Goal: Browse casually

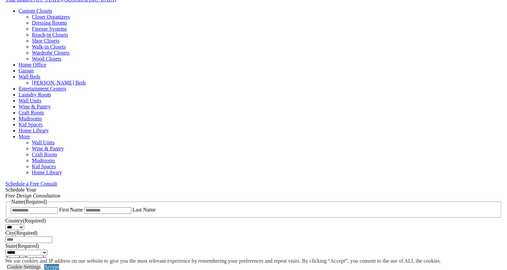
scroll to position [498, 0]
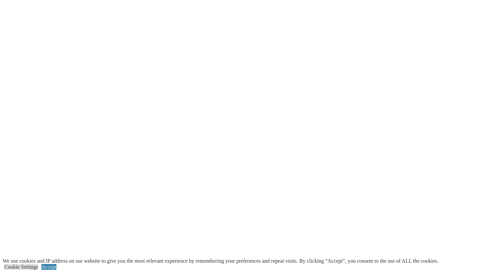
scroll to position [700, 0]
